Goal: Book appointment/travel/reservation

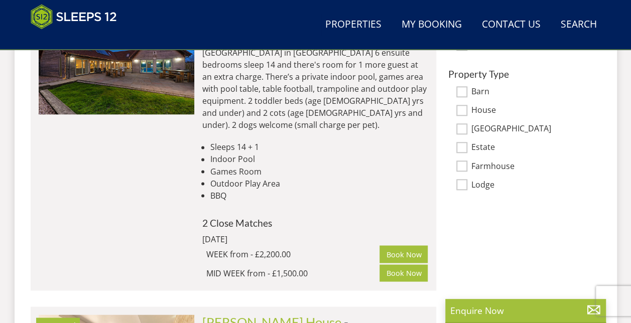
scroll to position [794, 0]
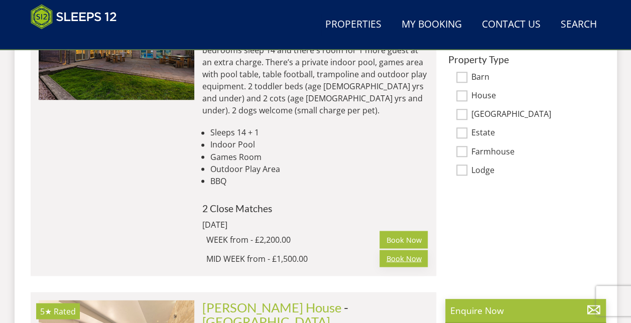
click at [406, 250] on link "Book Now" at bounding box center [404, 258] width 48 height 17
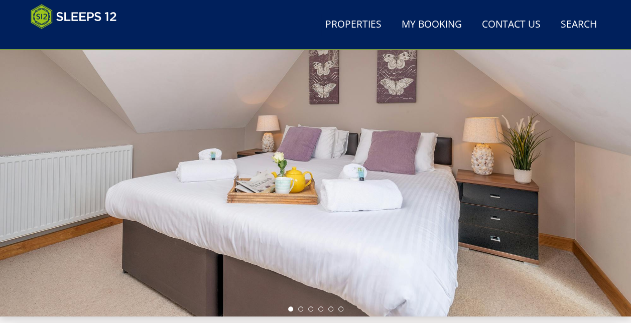
scroll to position [96, 0]
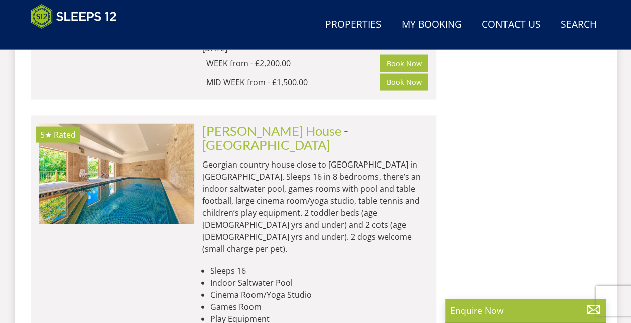
scroll to position [952, 0]
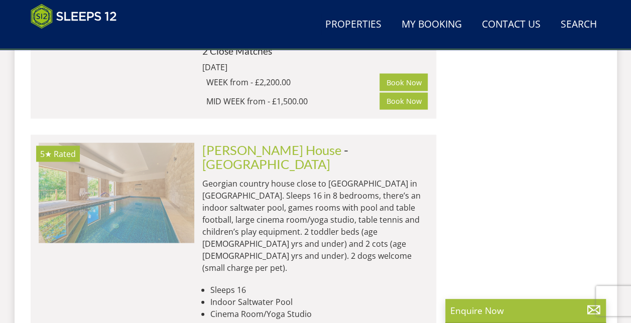
click at [110, 146] on img at bounding box center [117, 193] width 156 height 100
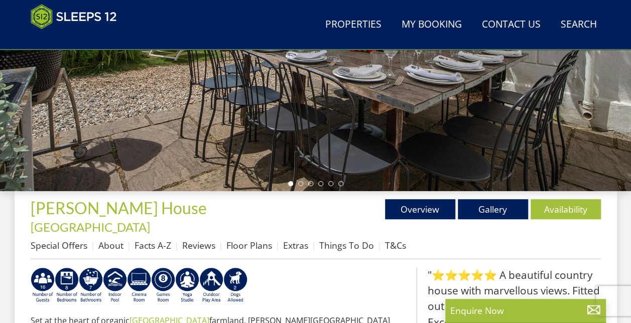
scroll to position [241, 0]
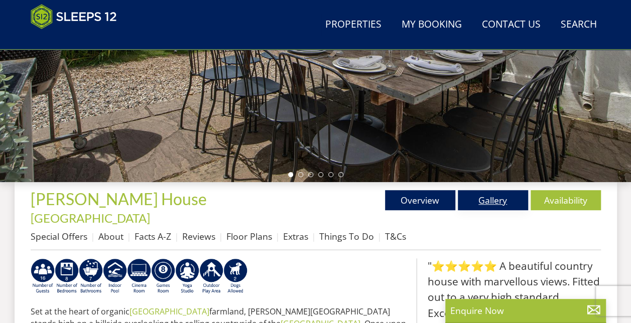
click at [509, 200] on link "Gallery" at bounding box center [493, 200] width 70 height 20
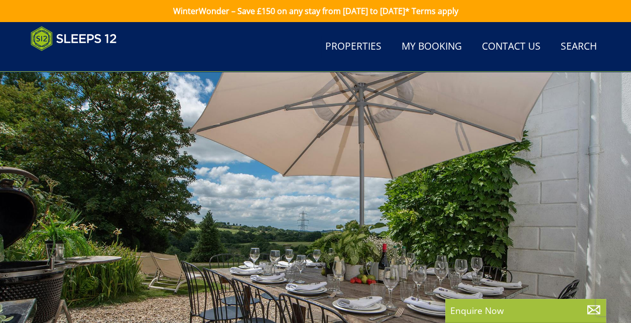
scroll to position [241, 0]
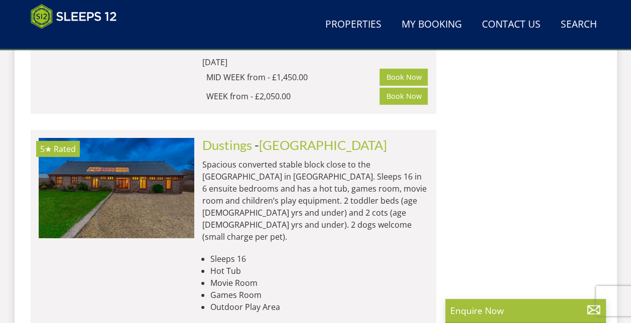
scroll to position [1554, 0]
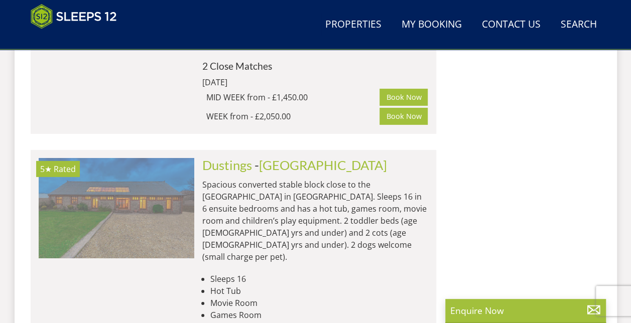
click at [148, 158] on img at bounding box center [117, 208] width 156 height 100
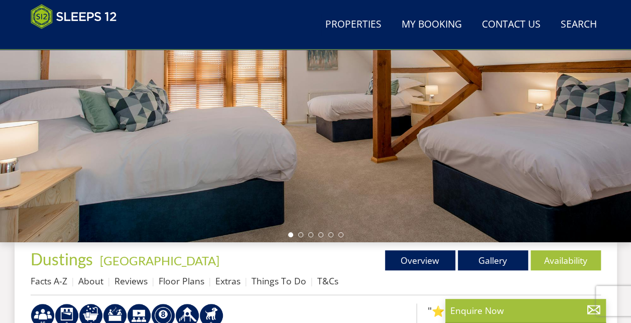
scroll to position [201, 0]
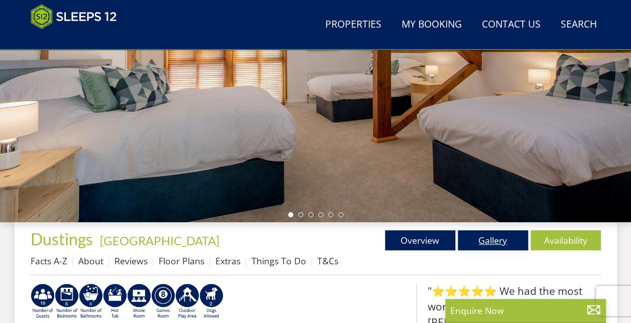
click at [493, 236] on link "Gallery" at bounding box center [493, 241] width 70 height 20
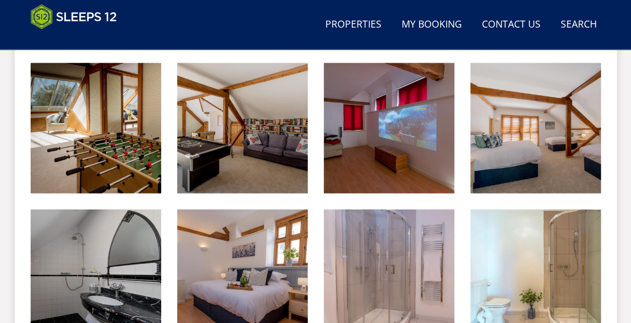
scroll to position [864, 0]
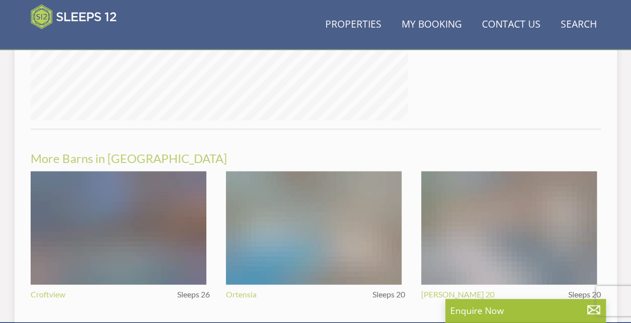
scroll to position [201, 0]
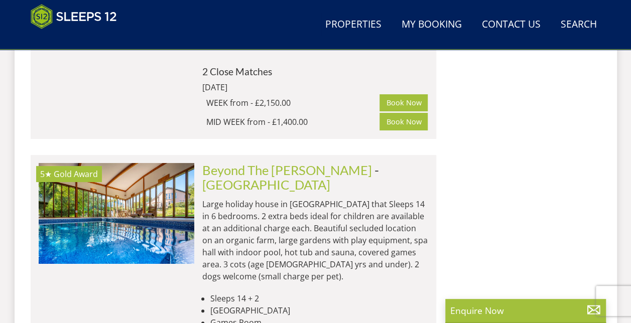
scroll to position [1836, 0]
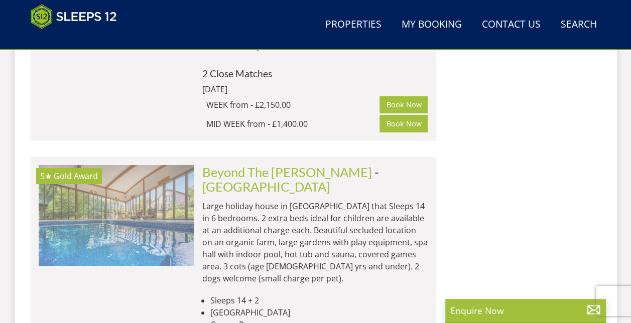
click at [121, 165] on img at bounding box center [117, 215] width 156 height 100
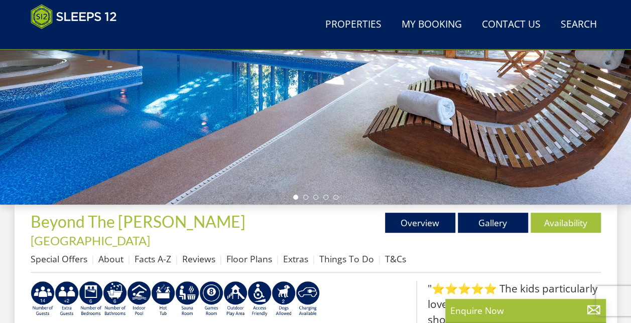
scroll to position [243, 0]
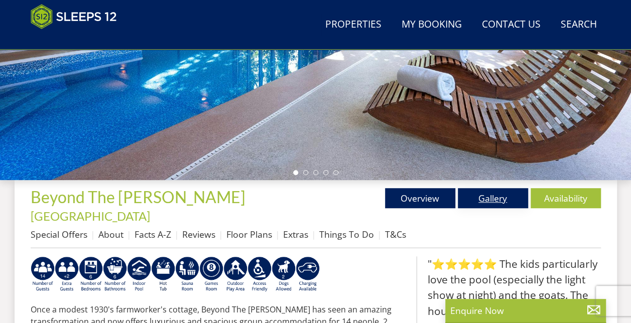
click at [487, 192] on link "Gallery" at bounding box center [493, 198] width 70 height 20
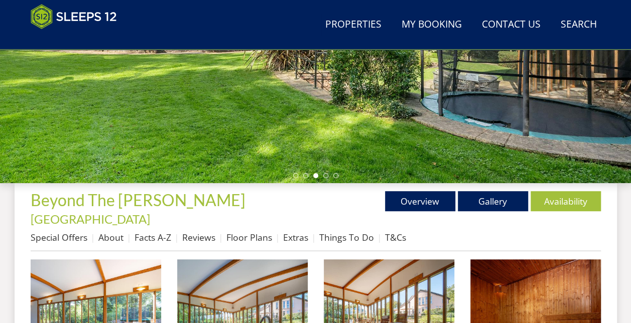
scroll to position [241, 0]
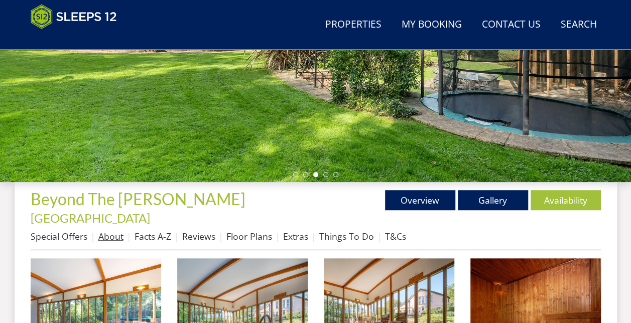
click at [114, 231] on link "About" at bounding box center [110, 237] width 25 height 12
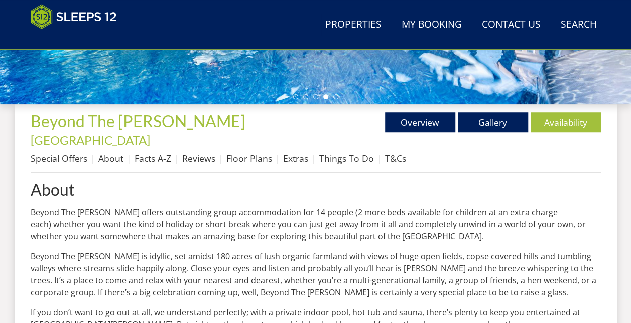
scroll to position [261, 0]
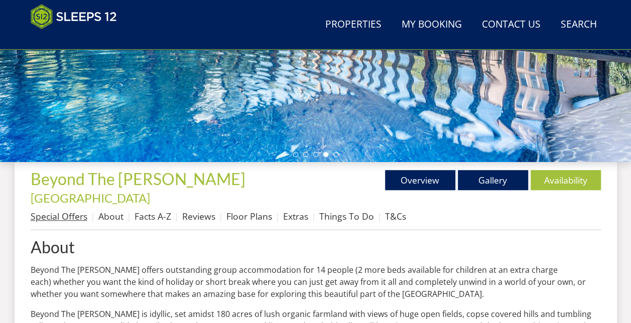
click at [71, 210] on link "Special Offers" at bounding box center [59, 216] width 57 height 12
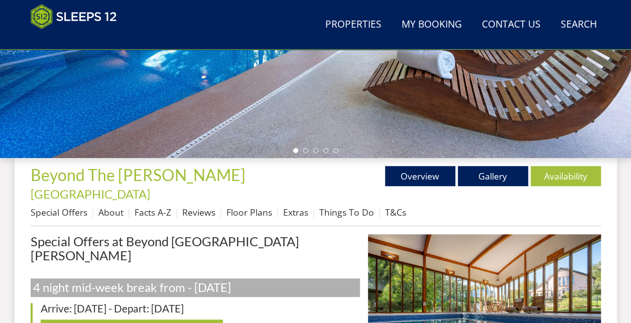
scroll to position [261, 0]
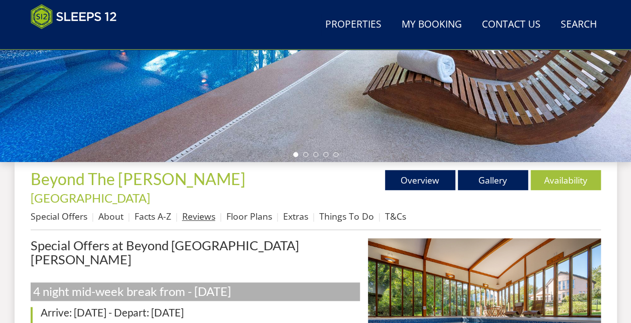
click at [202, 210] on link "Reviews" at bounding box center [198, 216] width 33 height 12
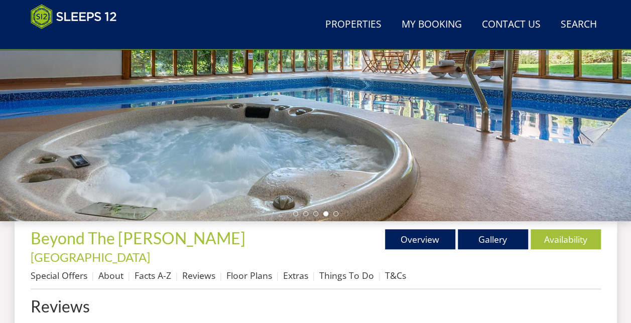
scroll to position [221, 0]
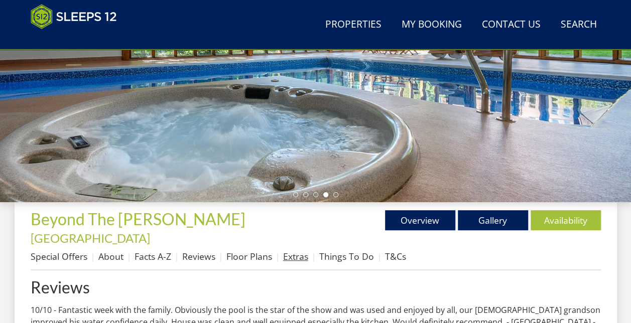
click at [302, 251] on link "Extras" at bounding box center [295, 257] width 25 height 12
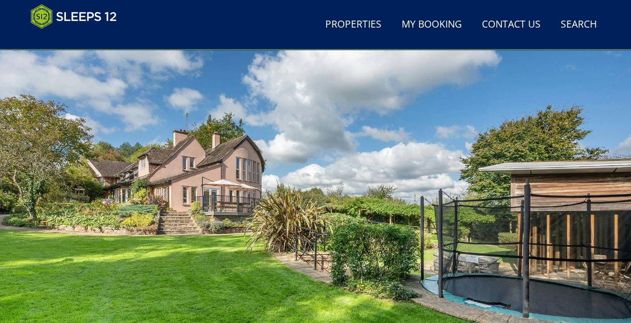
scroll to position [60, 0]
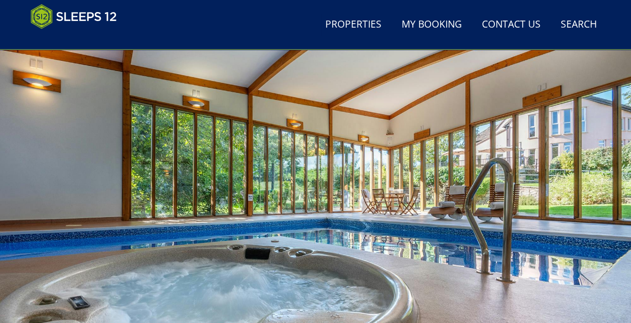
scroll to position [221, 0]
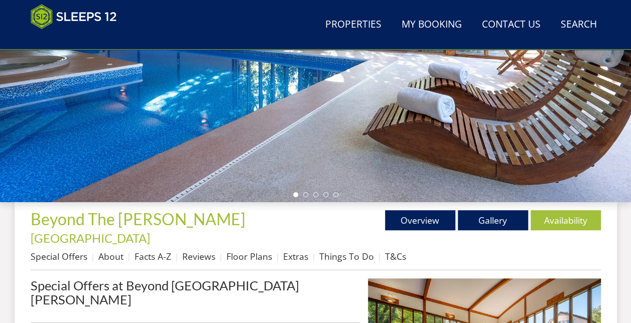
scroll to position [261, 0]
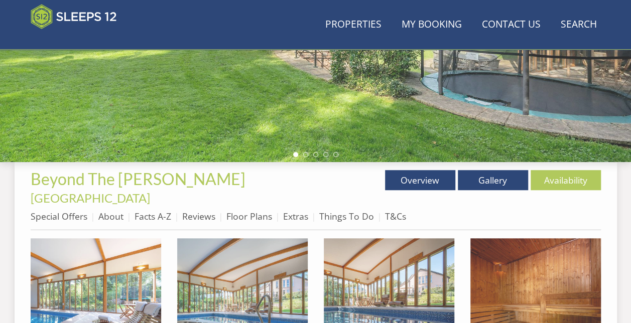
scroll to position [241, 0]
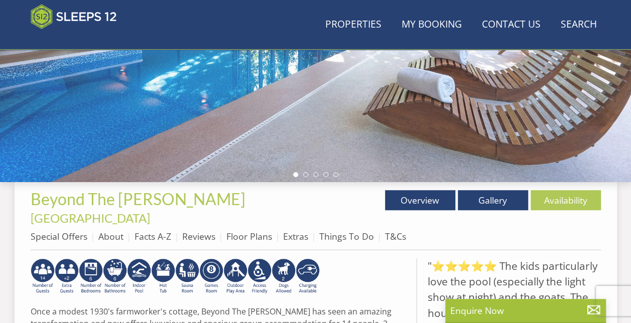
scroll to position [243, 0]
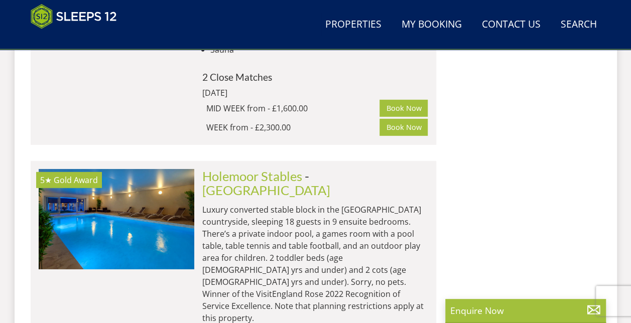
scroll to position [3282, 0]
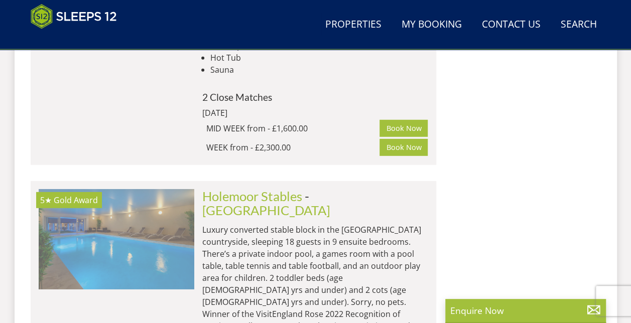
click at [148, 189] on img at bounding box center [117, 239] width 156 height 100
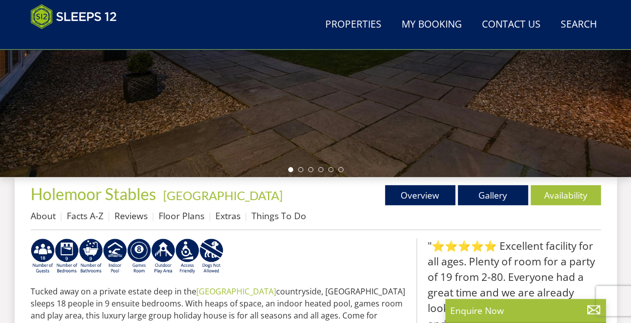
scroll to position [221, 0]
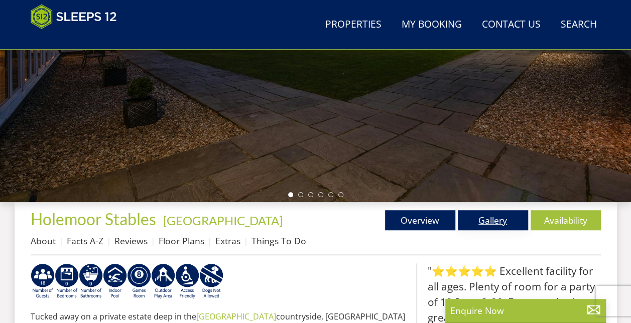
click at [486, 215] on link "Gallery" at bounding box center [493, 220] width 70 height 20
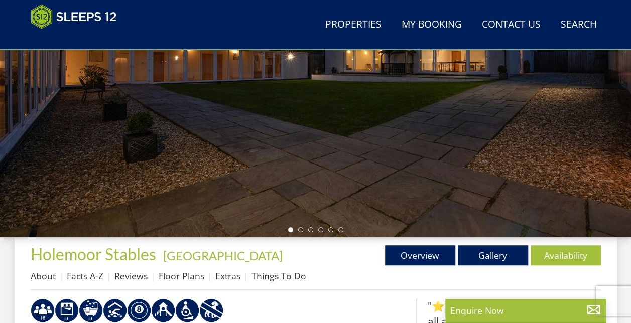
scroll to position [180, 0]
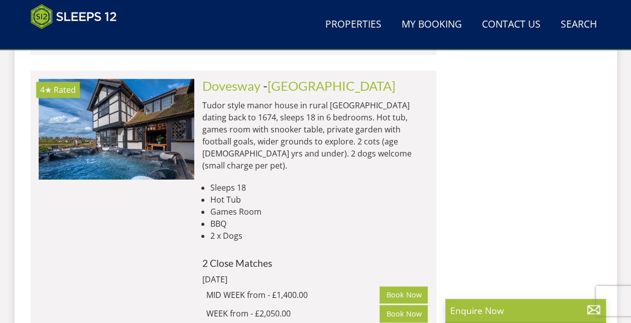
scroll to position [4027, 0]
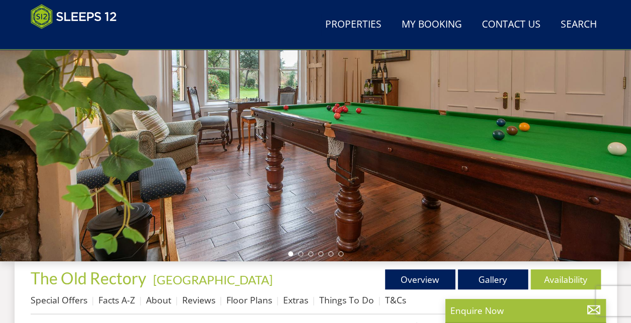
scroll to position [161, 0]
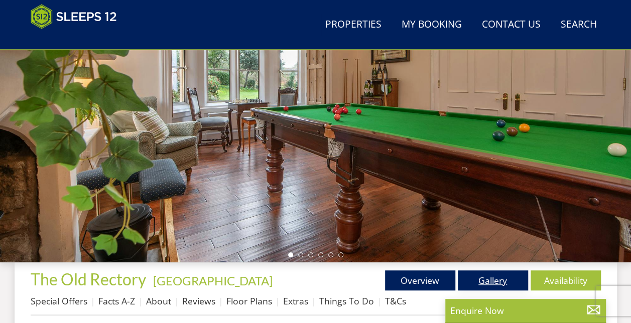
click at [504, 281] on link "Gallery" at bounding box center [493, 281] width 70 height 20
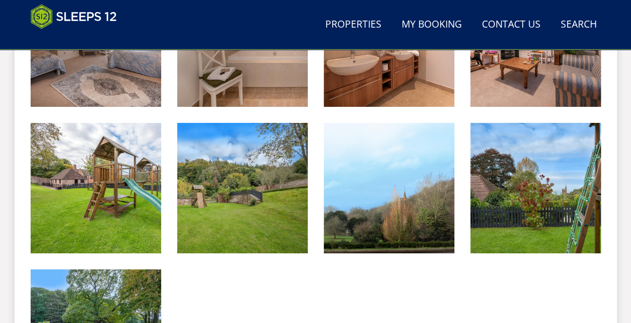
scroll to position [1848, 0]
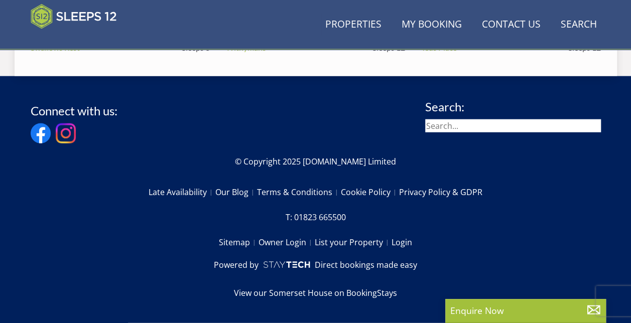
scroll to position [161, 0]
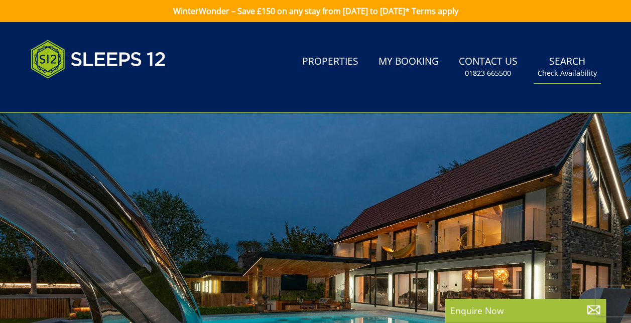
click at [558, 68] on small "Check Availability" at bounding box center [567, 73] width 59 height 10
click at [566, 62] on link "Search Check Availability" at bounding box center [567, 67] width 67 height 33
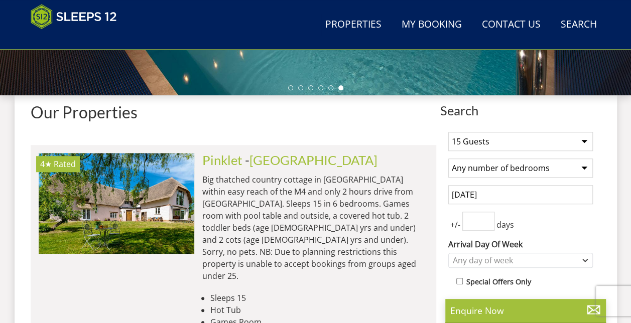
scroll to position [350, 0]
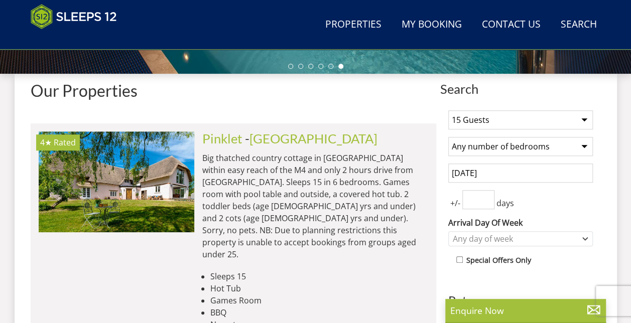
click at [585, 120] on select "1 Guest 2 Guests 3 Guests 4 Guests 5 Guests 6 Guests 7 Guests 8 Guests 9 Guests…" at bounding box center [520, 119] width 145 height 19
select select "10"
click at [448, 110] on select "1 Guest 2 Guests 3 Guests 4 Guests 5 Guests 6 Guests 7 Guests 8 Guests 9 Guests…" at bounding box center [520, 119] width 145 height 19
click at [546, 178] on input "[DATE]" at bounding box center [520, 173] width 145 height 19
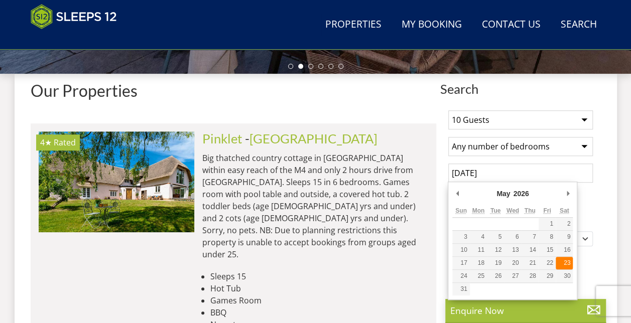
type input "[DATE]"
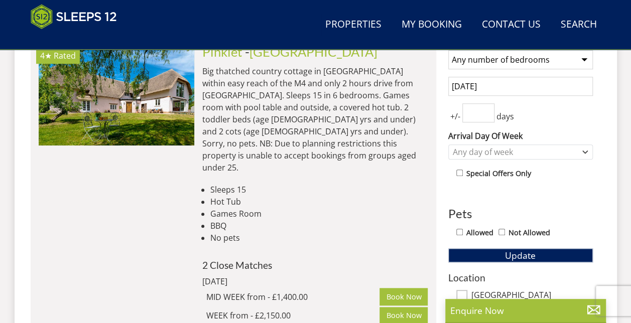
scroll to position [458, 0]
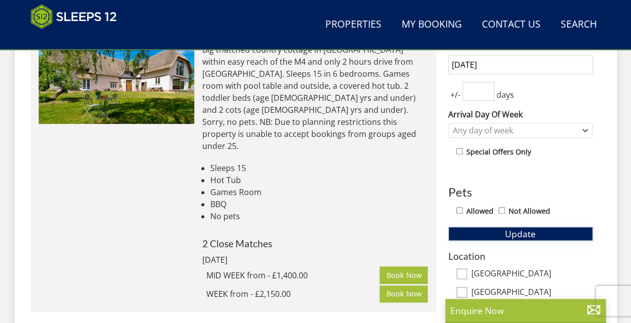
click at [516, 229] on span "Update" at bounding box center [520, 234] width 31 height 12
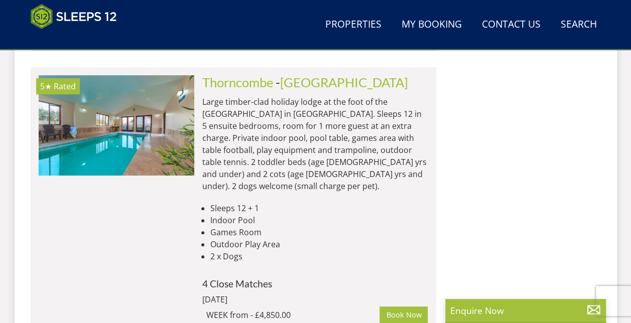
scroll to position [2057, 0]
